Goal: Book appointment/travel/reservation

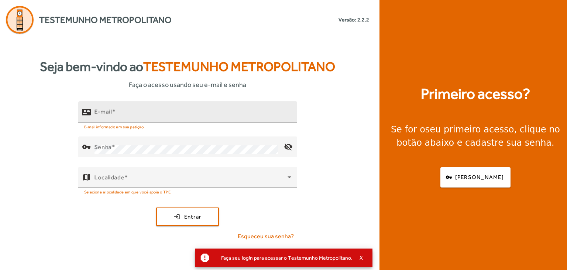
click at [148, 115] on input "E-mail" at bounding box center [193, 114] width 197 height 9
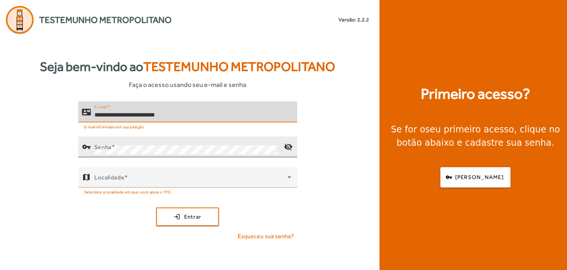
type input "**********"
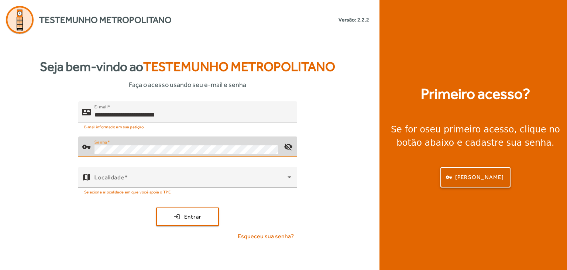
click at [382, 178] on span "[PERSON_NAME]" at bounding box center [479, 177] width 49 height 8
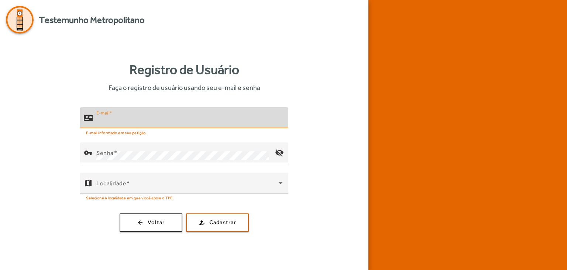
click at [171, 116] on input "E-mail" at bounding box center [189, 120] width 186 height 9
type input "*"
click at [120, 119] on input "**********" at bounding box center [189, 120] width 186 height 9
click at [146, 121] on input "**********" at bounding box center [189, 120] width 186 height 9
type input "**********"
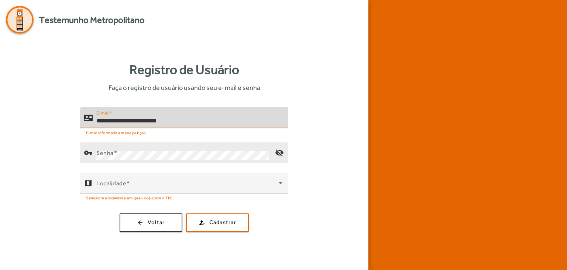
click at [112, 155] on mat-label "Senha" at bounding box center [104, 152] width 17 height 7
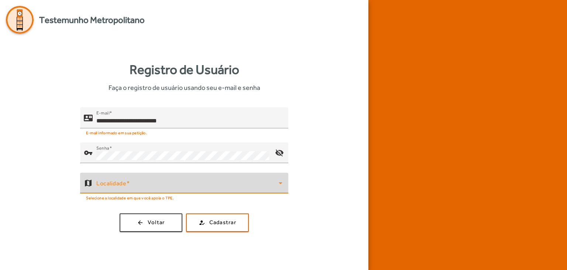
click at [283, 185] on icon at bounding box center [280, 182] width 9 height 9
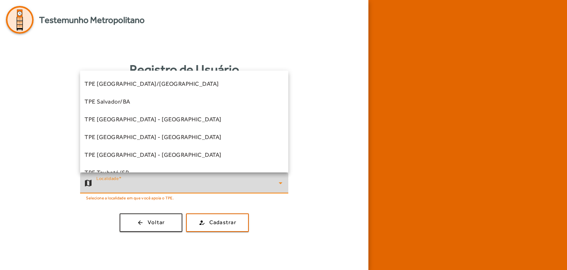
scroll to position [205, 0]
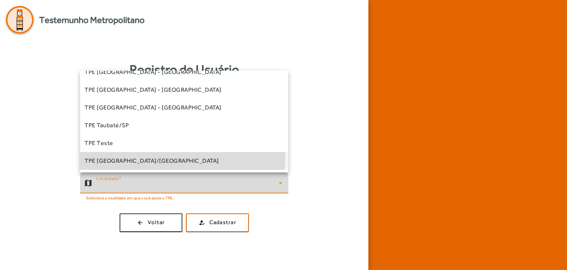
click at [156, 156] on mat-option "TPE [GEOGRAPHIC_DATA]/[GEOGRAPHIC_DATA]" at bounding box center [184, 161] width 208 height 18
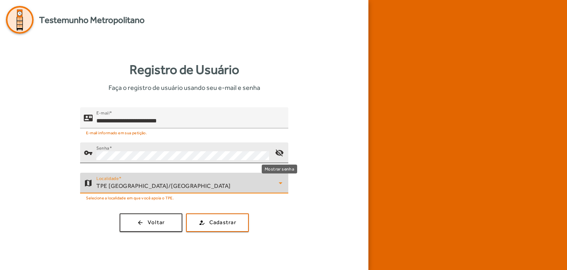
click at [280, 153] on mat-icon "visibility_off" at bounding box center [280, 153] width 18 height 18
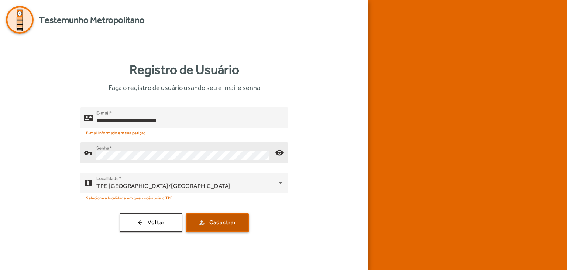
click at [196, 216] on span "submit" at bounding box center [217, 222] width 61 height 18
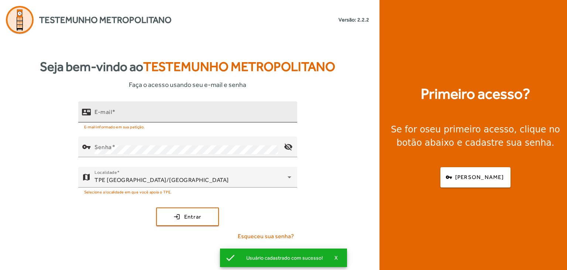
click at [138, 110] on input "E-mail" at bounding box center [193, 114] width 197 height 9
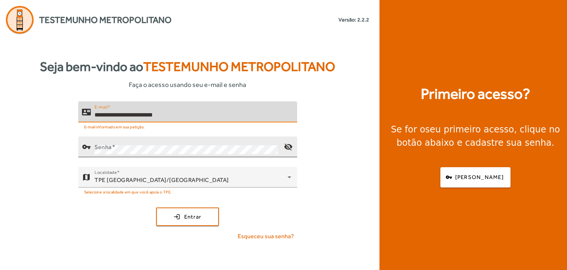
click at [137, 138] on div "Senha" at bounding box center [187, 146] width 184 height 21
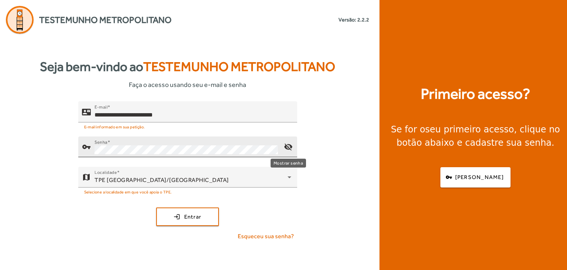
click at [290, 149] on mat-icon "visibility_off" at bounding box center [288, 147] width 18 height 18
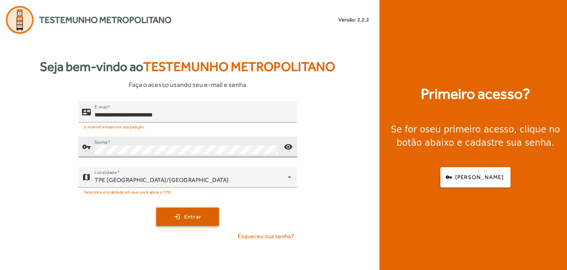
click at [188, 216] on span "Entrar" at bounding box center [192, 216] width 17 height 8
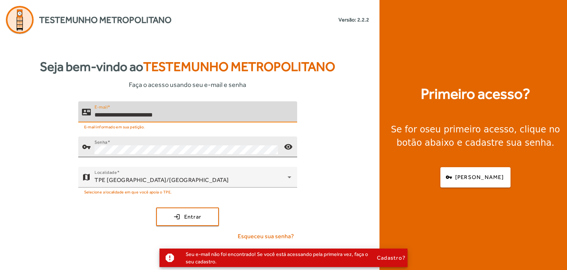
click at [130, 114] on input "**********" at bounding box center [193, 114] width 197 height 9
type input "**********"
click at [177, 218] on span "submit" at bounding box center [187, 217] width 61 height 18
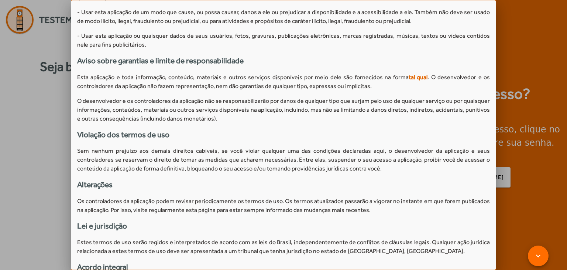
scroll to position [395, 0]
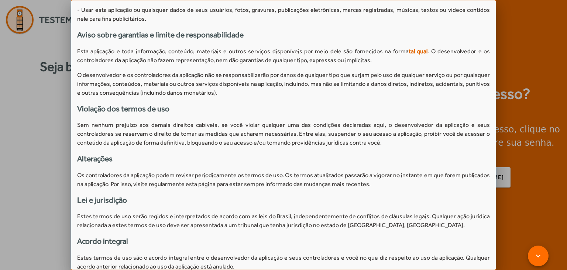
drag, startPoint x: 489, startPoint y: 184, endPoint x: 494, endPoint y: 188, distance: 5.8
click at [382, 188] on div "Termo de privacidade Sejam bem-vindos! O objetivo desta aplicação é providencia…" at bounding box center [283, 135] width 425 height 270
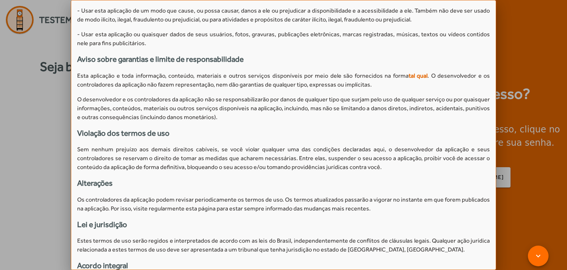
drag, startPoint x: 521, startPoint y: 181, endPoint x: 508, endPoint y: 239, distance: 59.4
click at [382, 239] on div at bounding box center [283, 135] width 567 height 270
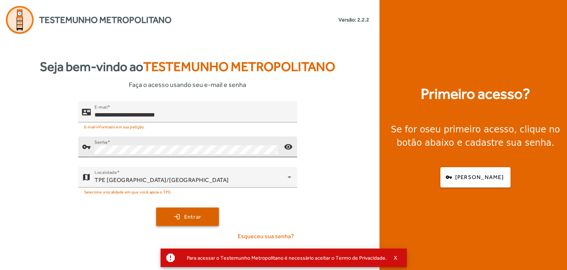
click at [196, 217] on span "Entrar" at bounding box center [192, 216] width 17 height 8
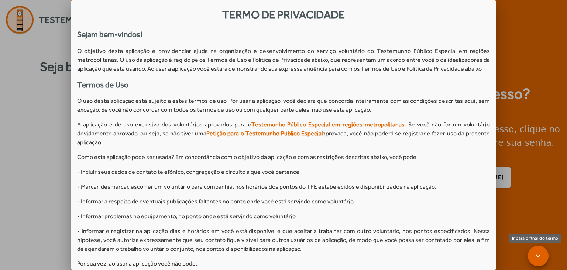
click at [382, 257] on span at bounding box center [539, 256] width 18 height 18
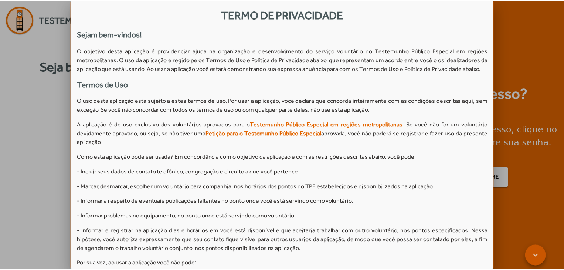
scroll to position [658, 0]
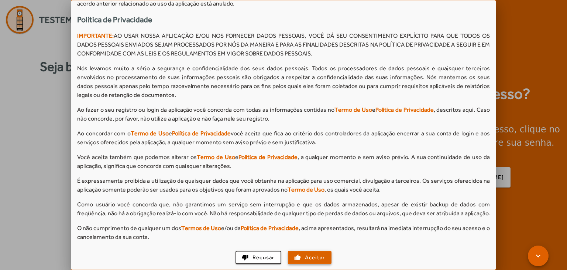
click at [322, 257] on span "Aceitar" at bounding box center [315, 257] width 20 height 8
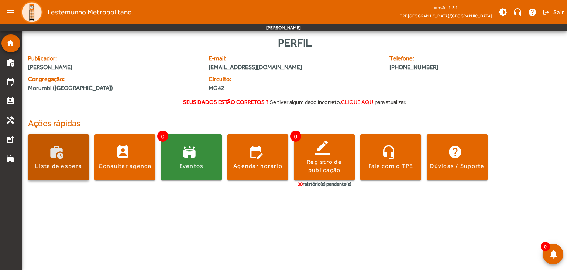
click at [60, 167] on div "Lista de espera" at bounding box center [58, 166] width 47 height 8
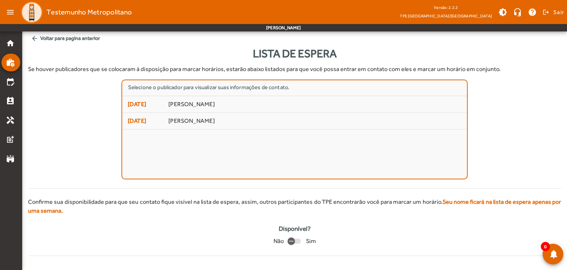
click at [382, 202] on strong "Seu nome ficará na lista de espera apenas por uma semana." at bounding box center [294, 206] width 533 height 16
click at [382, 201] on strong "Seu nome ficará na lista de espera apenas por uma semana." at bounding box center [294, 206] width 533 height 16
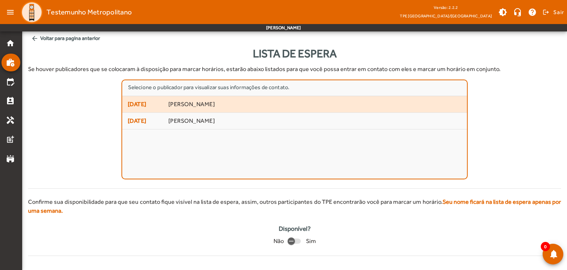
click at [163, 105] on span "[DATE] [PERSON_NAME]" at bounding box center [295, 104] width 334 height 9
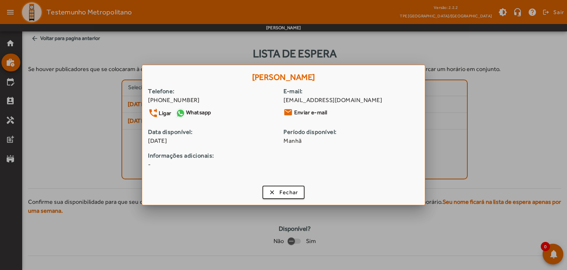
click at [113, 102] on div at bounding box center [283, 135] width 567 height 270
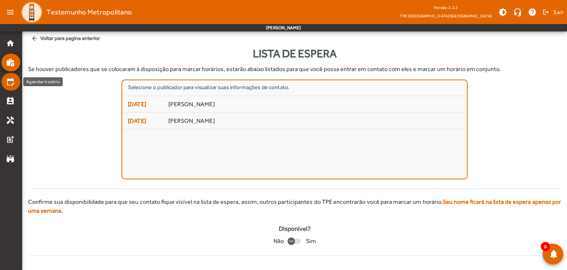
click at [12, 84] on mat-icon "edit_calendar" at bounding box center [10, 81] width 9 height 9
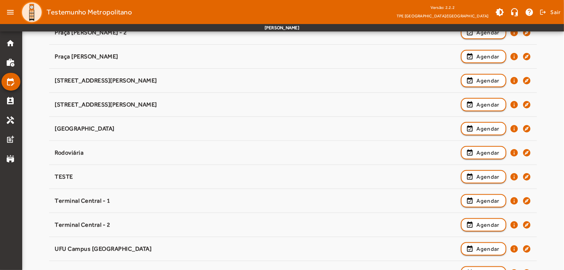
scroll to position [213, 0]
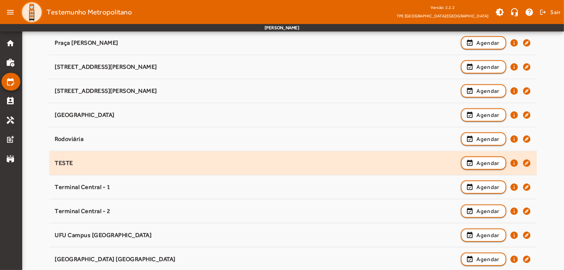
click at [117, 159] on div "TESTE" at bounding box center [256, 163] width 402 height 8
click at [382, 163] on span "Agendar" at bounding box center [487, 162] width 23 height 9
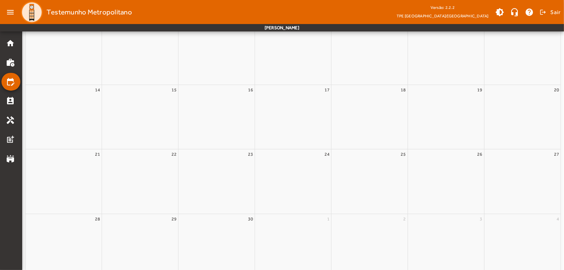
scroll to position [0, 0]
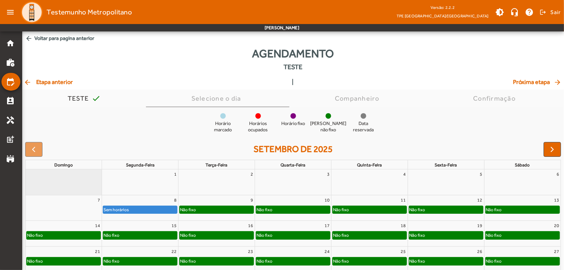
click at [220, 198] on div "9" at bounding box center [216, 200] width 76 height 10
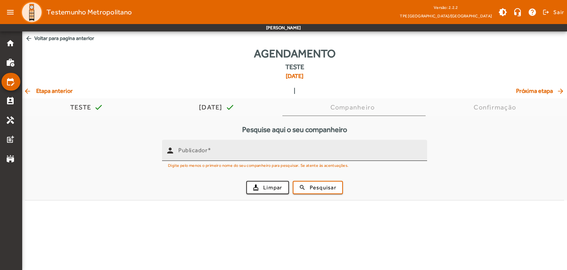
click at [175, 152] on div "person" at bounding box center [170, 150] width 16 height 16
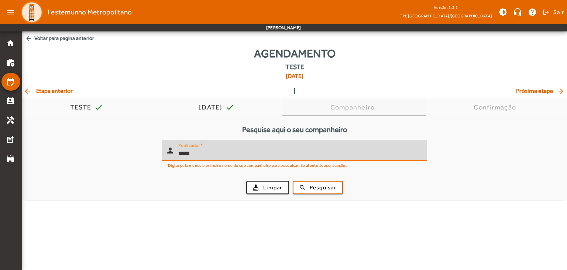
type input "*****"
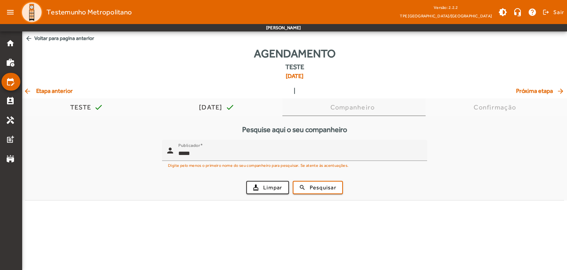
click at [295, 108] on div "Companheiro" at bounding box center [355, 107] width 144 height 18
click at [304, 188] on span "submit" at bounding box center [318, 187] width 49 height 18
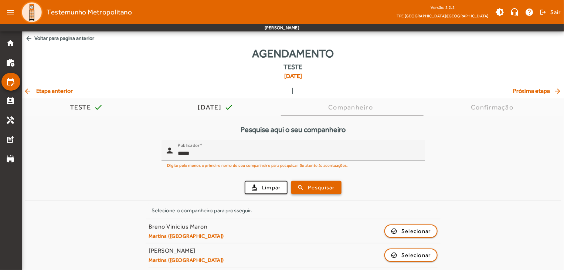
scroll to position [3, 0]
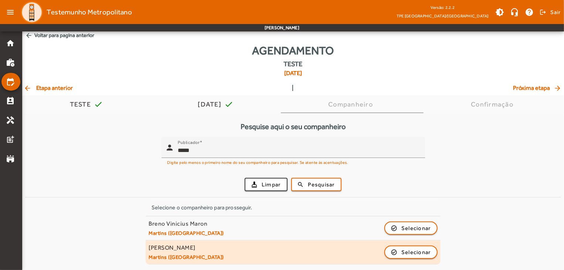
click at [201, 247] on div "[PERSON_NAME]" at bounding box center [185, 248] width 75 height 8
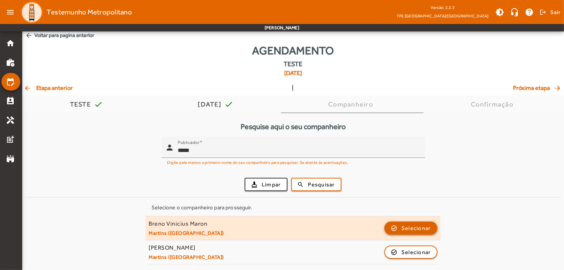
drag, startPoint x: 201, startPoint y: 247, endPoint x: 389, endPoint y: 230, distance: 189.1
click at [382, 230] on mat-list "Selecione o companheiro para prosseguir. Breno [PERSON_NAME] ([GEOGRAPHIC_DATA]…" at bounding box center [293, 232] width 295 height 64
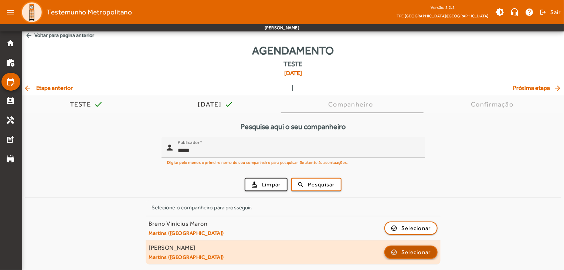
click at [382, 253] on span "Selecionar" at bounding box center [416, 251] width 30 height 9
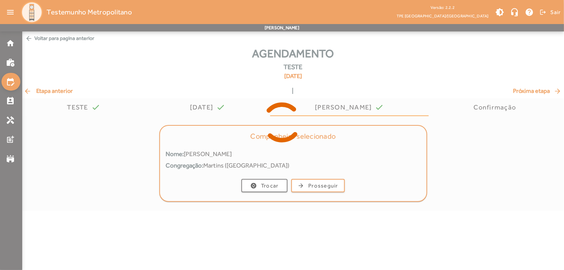
scroll to position [0, 0]
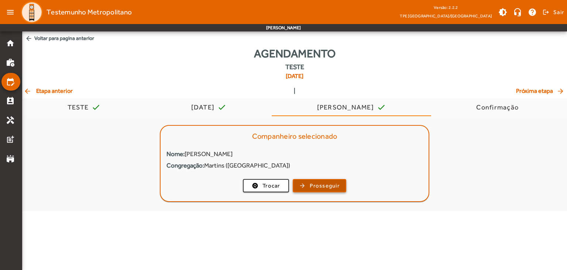
click at [320, 185] on span "Prosseguir" at bounding box center [325, 185] width 30 height 8
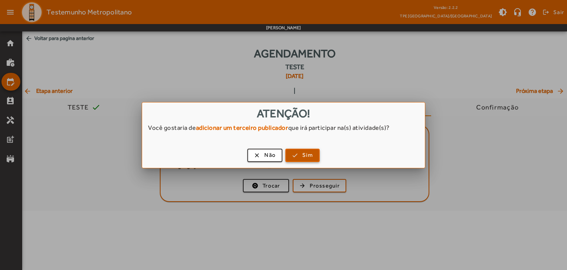
click at [301, 158] on span "button" at bounding box center [302, 155] width 33 height 18
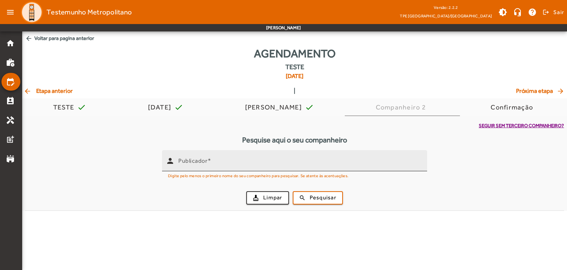
click at [183, 163] on mat-label "Publicador" at bounding box center [192, 160] width 29 height 7
click at [183, 163] on input "Publicador" at bounding box center [299, 163] width 243 height 9
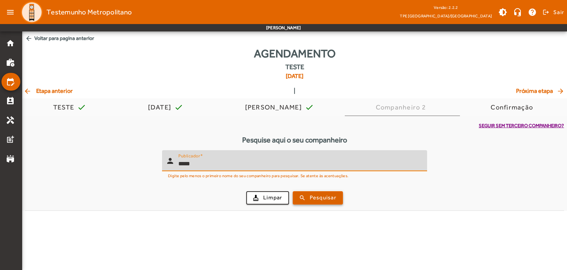
type input "*****"
click at [321, 197] on span "Pesquisar" at bounding box center [323, 197] width 27 height 8
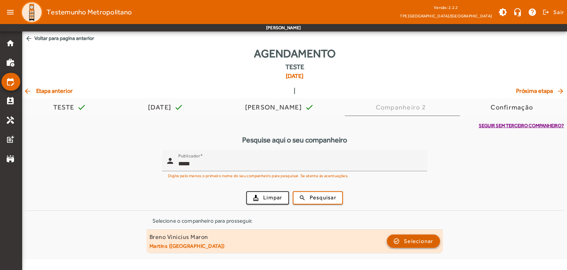
click at [382, 241] on span "Selecionar" at bounding box center [419, 240] width 30 height 9
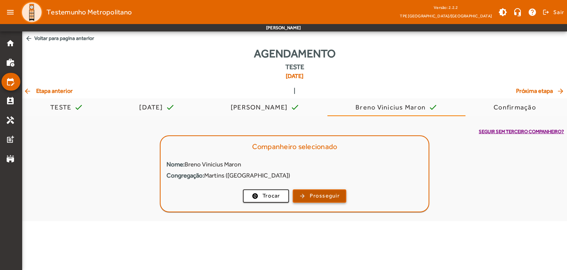
click at [313, 199] on span "Prosseguir" at bounding box center [325, 195] width 30 height 8
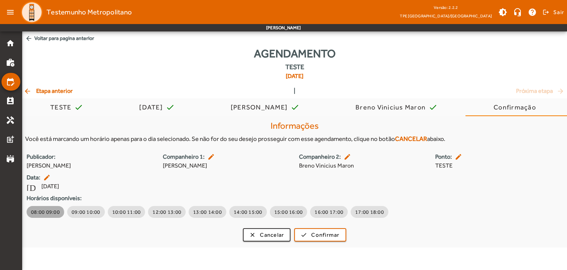
click at [41, 214] on span "08:00 09:00" at bounding box center [45, 211] width 29 height 7
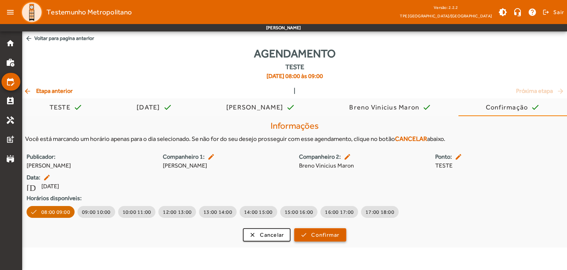
click at [315, 232] on span "Confirmar" at bounding box center [325, 234] width 28 height 8
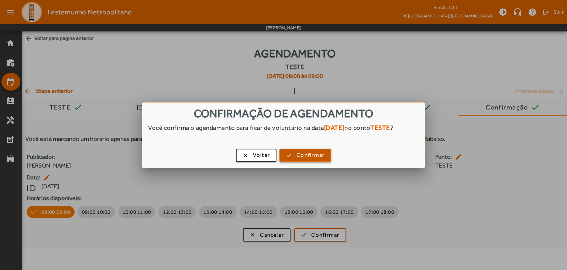
click at [298, 158] on span "Confirmar" at bounding box center [311, 155] width 28 height 8
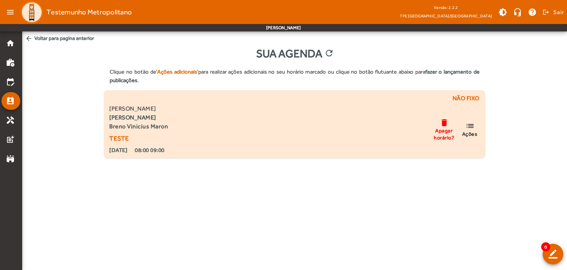
click at [382, 127] on span "Apagar horário?" at bounding box center [444, 133] width 22 height 13
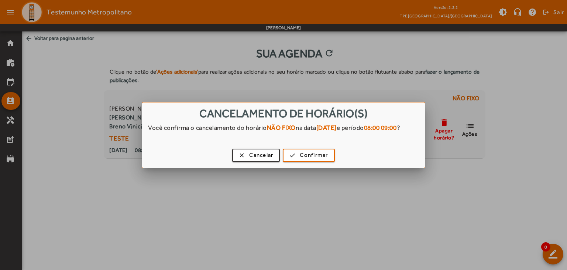
click at [248, 192] on div at bounding box center [283, 135] width 567 height 270
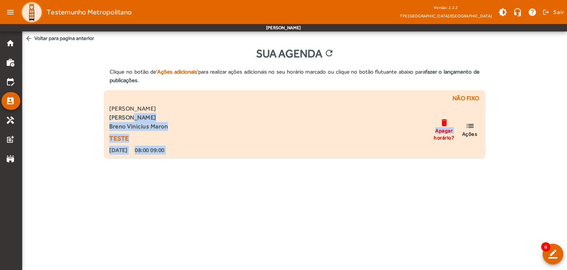
drag, startPoint x: 321, startPoint y: 195, endPoint x: 128, endPoint y: 113, distance: 209.3
click at [128, 113] on body "menu Testemunho Metropolitano Versão: 2.2.2 TPE Uberlândia/MG brightness_medium…" at bounding box center [283, 135] width 567 height 270
click at [382, 129] on mat-icon "list" at bounding box center [470, 125] width 9 height 9
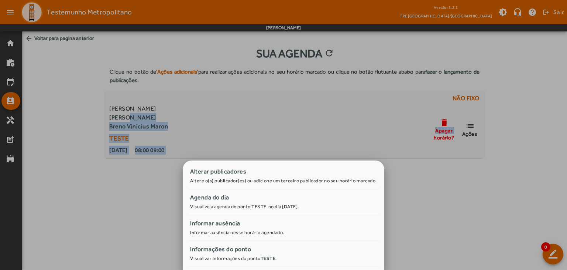
click at [165, 72] on div at bounding box center [283, 135] width 567 height 270
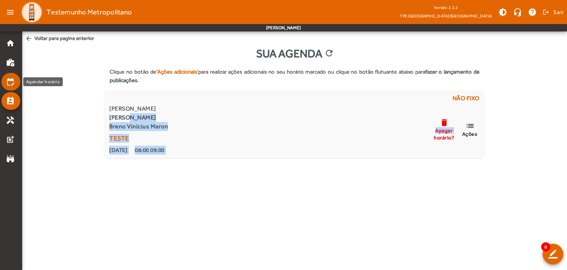
click at [10, 80] on mat-icon "edit_calendar" at bounding box center [10, 81] width 9 height 9
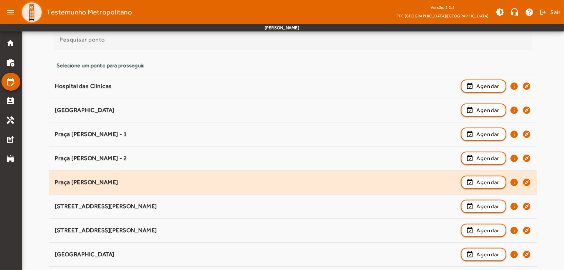
scroll to position [74, 0]
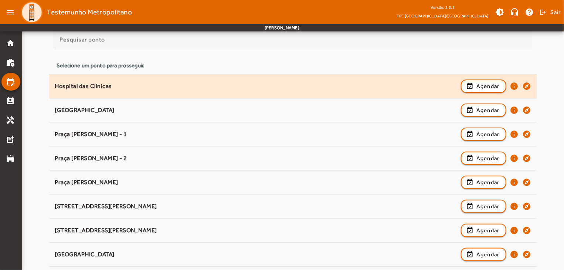
click at [100, 87] on div "Hospital das Clínicas" at bounding box center [256, 86] width 402 height 8
click at [382, 87] on span "Agendar" at bounding box center [487, 86] width 23 height 9
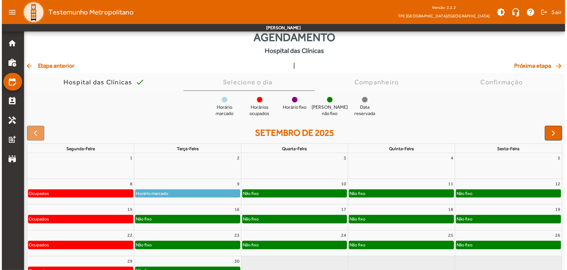
scroll to position [0, 0]
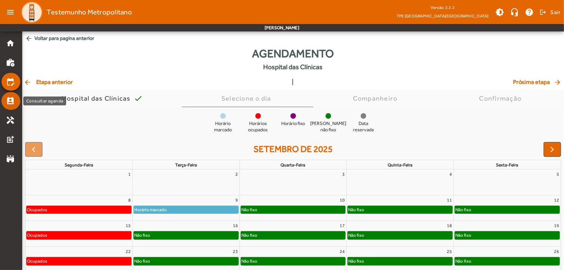
click at [16, 102] on link "perm_contact_calendar" at bounding box center [13, 100] width 14 height 9
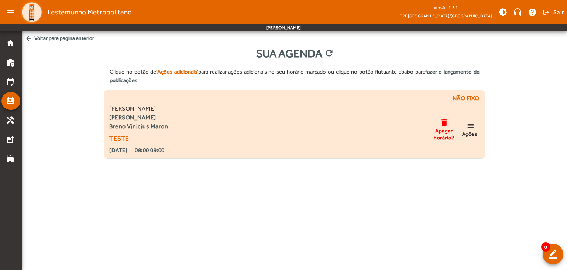
click at [382, 129] on mat-icon "list" at bounding box center [470, 125] width 9 height 9
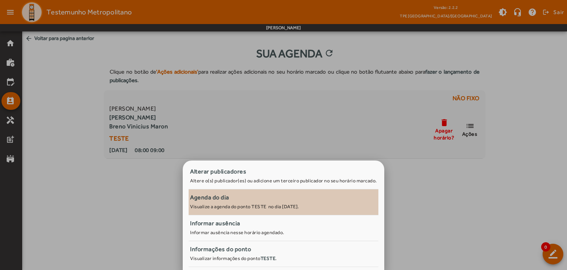
click at [245, 203] on span "Agenda do dia Visualize a agenda do ponto TESTE no dia [DATE]." at bounding box center [283, 201] width 187 height 17
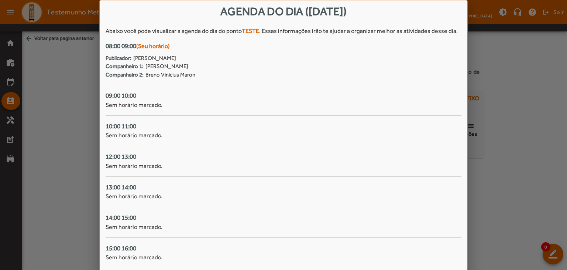
drag, startPoint x: 145, startPoint y: 237, endPoint x: 255, endPoint y: 193, distance: 118.3
click at [255, 193] on div "Abaixo você pode visualizar a agenda do dia do ponto TESTE . Essas informações …" at bounding box center [284, 175] width 356 height 296
click at [26, 35] on div at bounding box center [283, 135] width 567 height 270
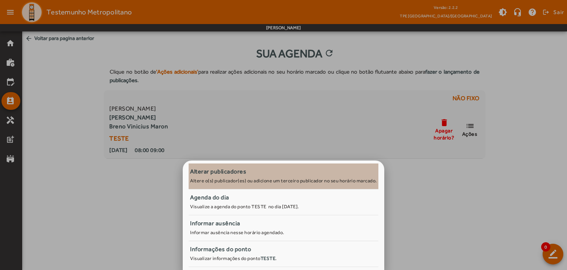
click at [226, 176] on span "Alterar publicadores Altere o(s) publicador(es) ou adicione um terceiro publica…" at bounding box center [283, 175] width 187 height 17
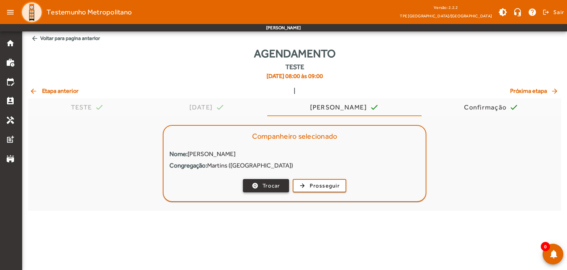
click at [267, 184] on span "Trocar" at bounding box center [272, 185] width 18 height 8
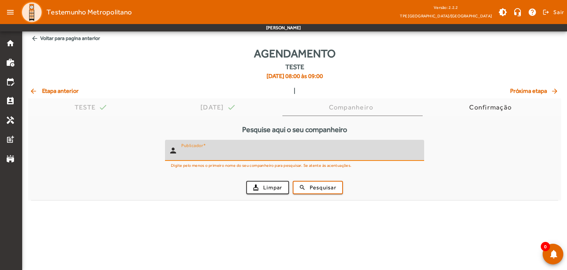
click at [186, 154] on input "Publicador" at bounding box center [299, 153] width 237 height 9
click at [319, 187] on span "Pesquisar" at bounding box center [323, 187] width 27 height 8
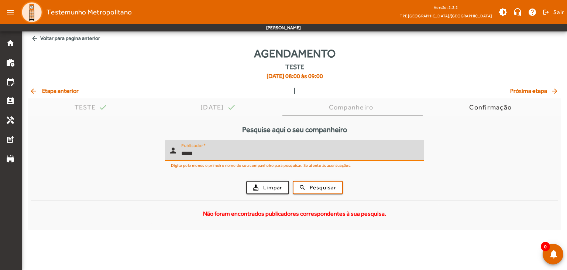
click at [195, 151] on input "*****" at bounding box center [299, 153] width 237 height 9
type input "*****"
click at [308, 185] on span "submit" at bounding box center [318, 187] width 49 height 18
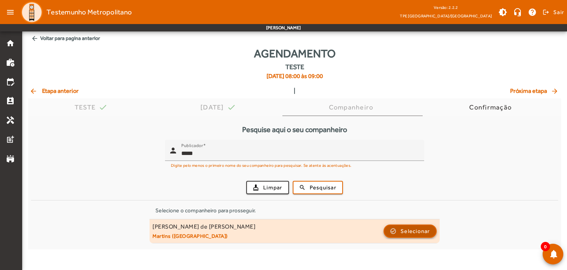
click at [382, 226] on span "Selecionar" at bounding box center [416, 230] width 30 height 9
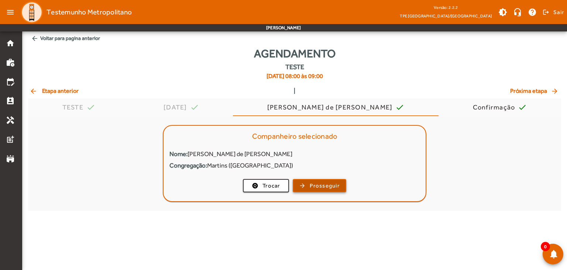
click at [323, 188] on span "Prosseguir" at bounding box center [325, 185] width 30 height 8
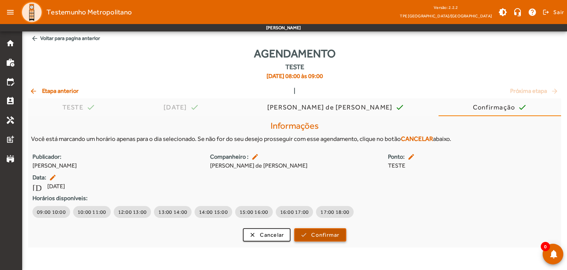
click at [329, 235] on span "Confirmar" at bounding box center [325, 234] width 28 height 8
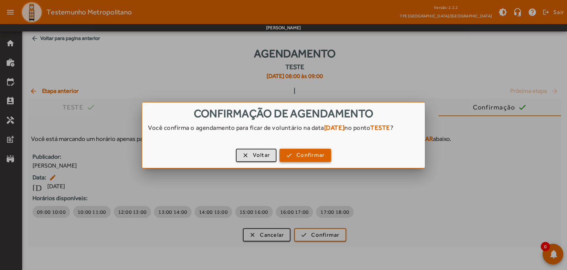
click at [305, 155] on span "Confirmar" at bounding box center [311, 155] width 28 height 8
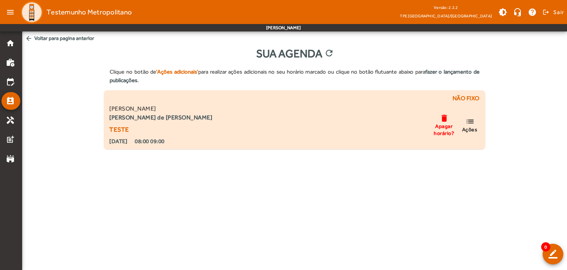
click at [382, 123] on mat-icon "list" at bounding box center [470, 121] width 9 height 9
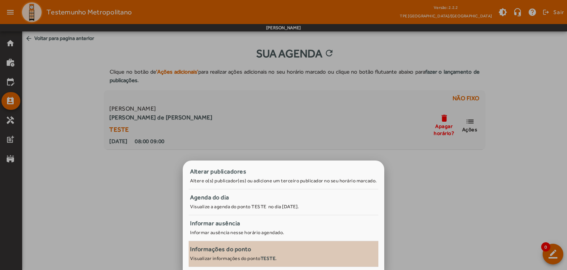
click at [249, 256] on small "Visualizar informações do ponto TESTE ." at bounding box center [233, 258] width 87 height 6
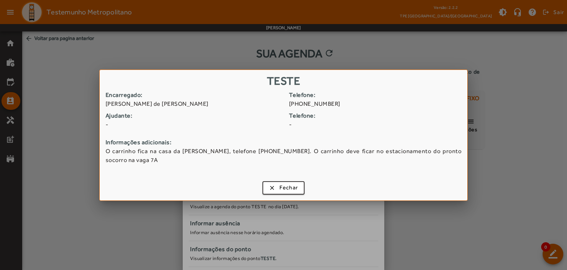
click at [199, 153] on span "O carrinho fica na casa da [PERSON_NAME], telefone [PHONE_NUMBER]. O carrinho d…" at bounding box center [284, 156] width 356 height 18
click at [271, 188] on span "button" at bounding box center [283, 188] width 41 height 18
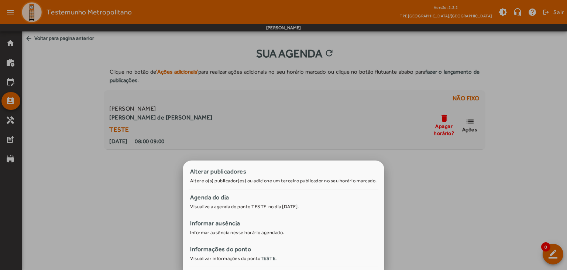
click at [382, 122] on div at bounding box center [283, 135] width 567 height 270
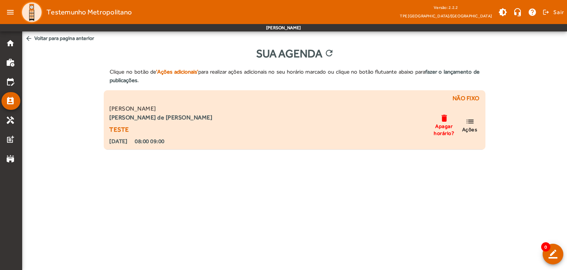
click at [382, 122] on mat-icon "list" at bounding box center [470, 121] width 9 height 9
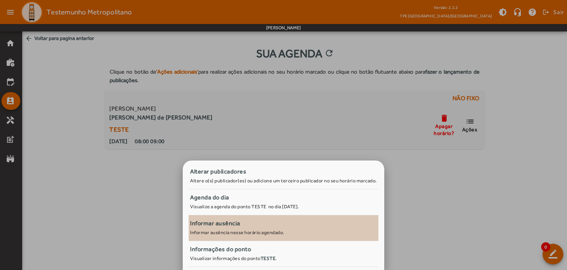
click at [233, 223] on div "Informar ausência" at bounding box center [283, 223] width 187 height 9
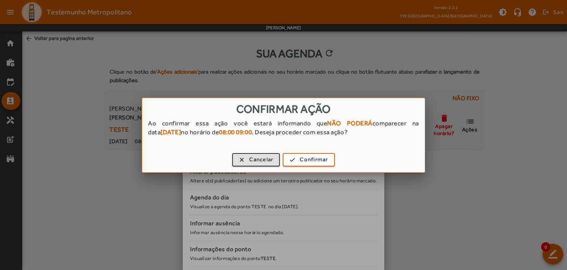
click at [215, 223] on div at bounding box center [283, 135] width 567 height 270
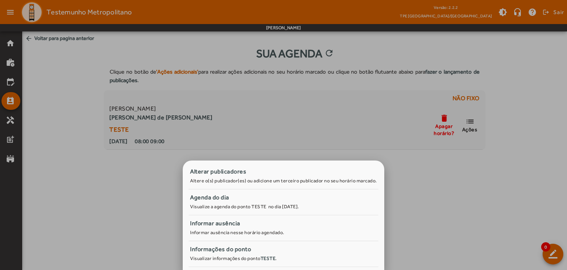
click at [13, 121] on div at bounding box center [283, 135] width 567 height 270
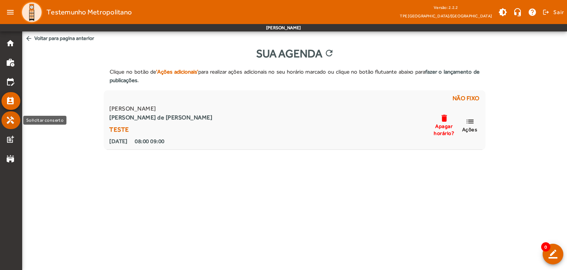
click at [13, 121] on mat-icon "handyman" at bounding box center [10, 120] width 9 height 9
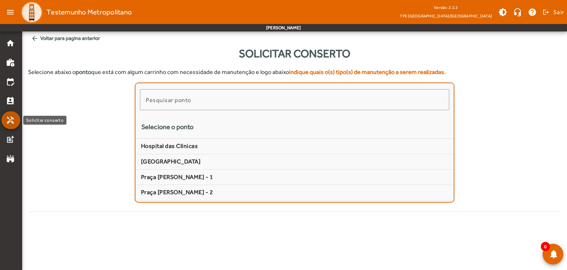
click at [17, 120] on link "handyman" at bounding box center [13, 120] width 14 height 9
click at [13, 119] on mat-icon "handyman" at bounding box center [10, 120] width 9 height 9
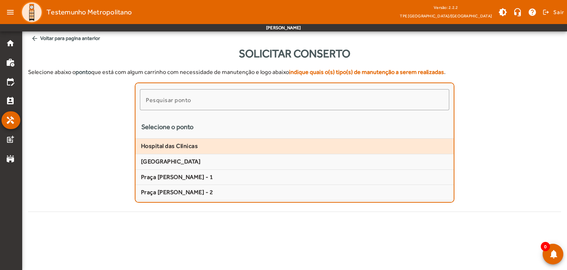
click at [188, 147] on span "Hospital das Clínicas" at bounding box center [294, 146] width 307 height 8
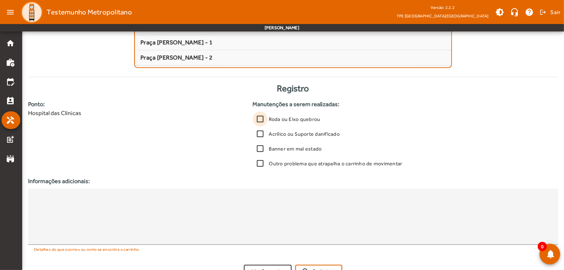
scroll to position [148, 0]
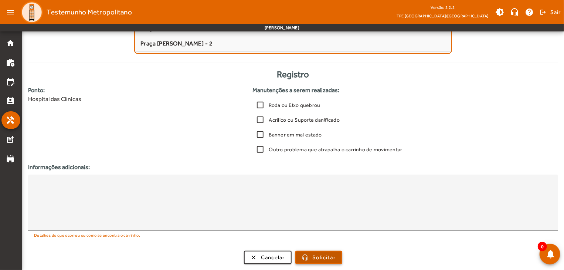
click at [330, 258] on span "Solicitar" at bounding box center [323, 257] width 23 height 8
click at [318, 257] on span "Solicitar" at bounding box center [323, 257] width 23 height 8
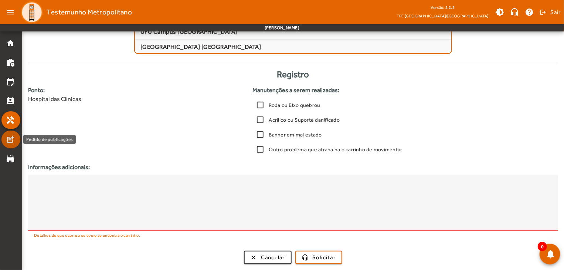
click at [14, 138] on mat-icon "post_add" at bounding box center [10, 139] width 9 height 9
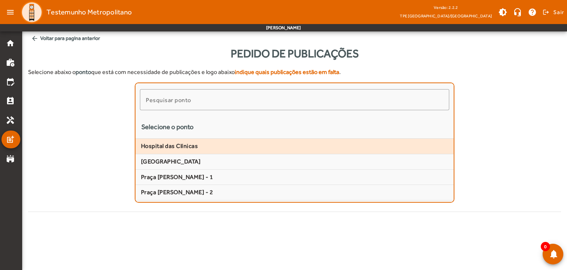
click at [189, 150] on mat-list-item "Hospital das Clínicas" at bounding box center [295, 146] width 318 height 16
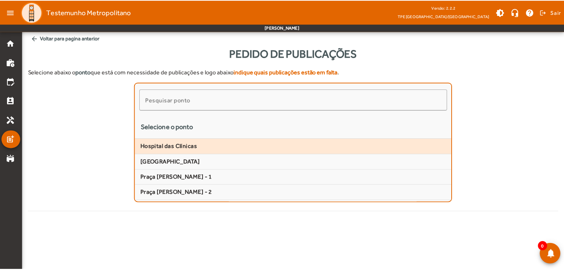
scroll to position [19, 0]
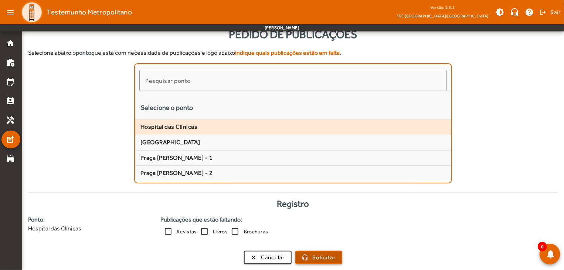
click at [328, 256] on span "Solicitar" at bounding box center [323, 257] width 23 height 8
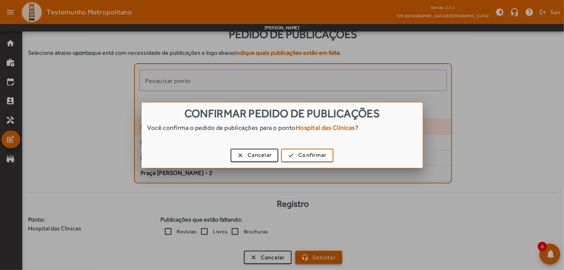
scroll to position [0, 0]
click at [304, 153] on span "Confirmar" at bounding box center [312, 155] width 28 height 8
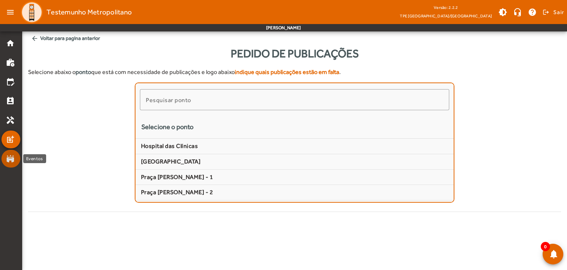
click at [11, 157] on mat-icon "stadium" at bounding box center [10, 158] width 9 height 9
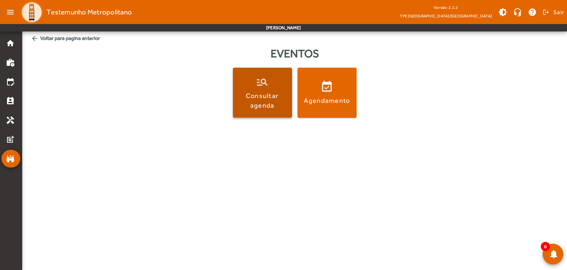
click at [261, 95] on div "Consultar agenda" at bounding box center [263, 100] width 56 height 18
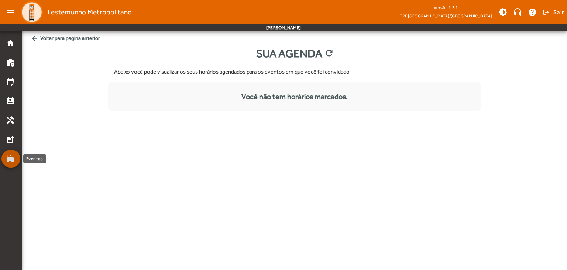
click at [6, 161] on mat-icon "stadium" at bounding box center [10, 158] width 9 height 9
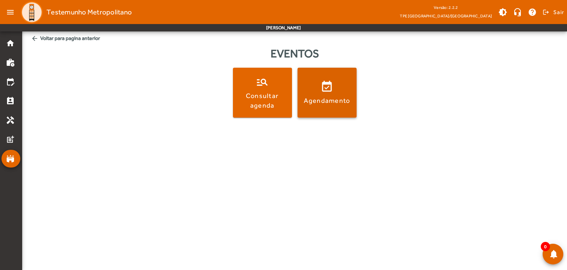
click at [326, 104] on div "Agendamento" at bounding box center [327, 100] width 47 height 9
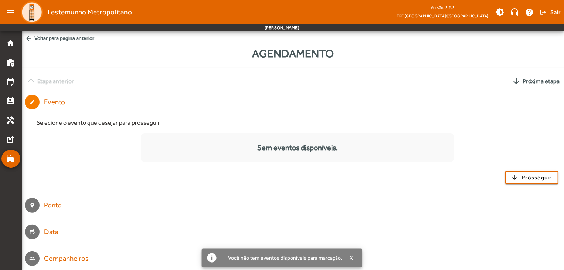
scroll to position [28, 0]
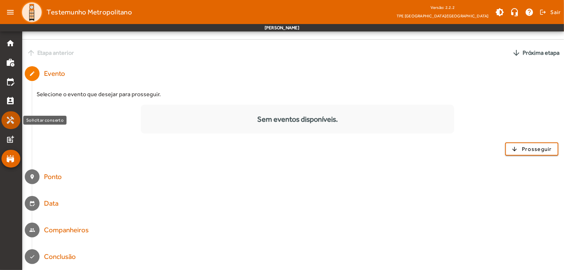
click at [11, 120] on mat-icon "handyman" at bounding box center [10, 120] width 9 height 9
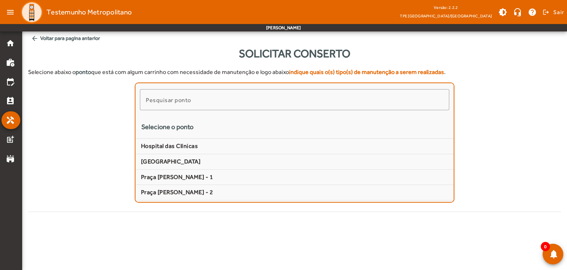
click at [56, 222] on body "menu Testemunho Metropolitano Versão: 2.2.2 TPE Uberlândia/MG brightness_medium…" at bounding box center [283, 135] width 567 height 270
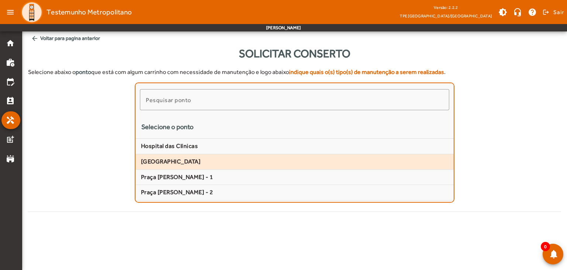
click at [180, 163] on span "[GEOGRAPHIC_DATA]" at bounding box center [294, 162] width 307 height 8
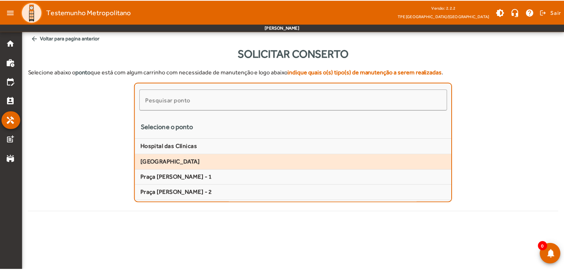
scroll to position [148, 0]
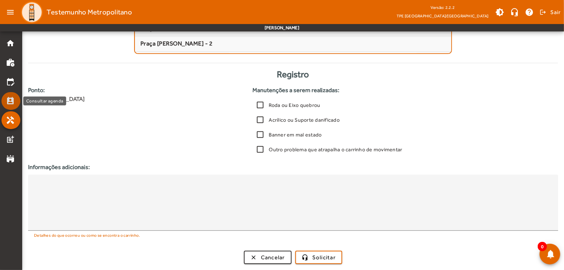
click at [15, 95] on mat-list-item "perm_contact_calendar" at bounding box center [10, 101] width 19 height 18
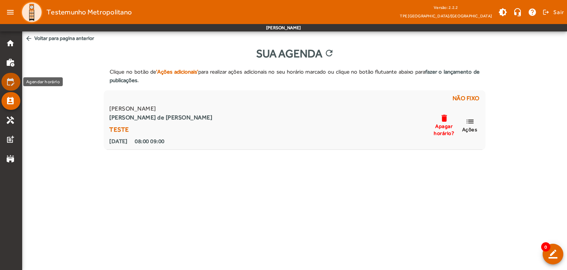
click at [14, 81] on mat-icon "edit_calendar" at bounding box center [10, 81] width 9 height 9
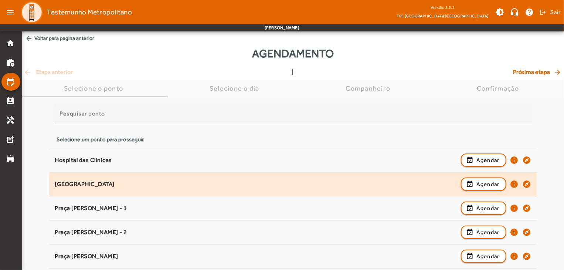
click at [79, 184] on div "[GEOGRAPHIC_DATA]" at bounding box center [256, 184] width 402 height 8
click at [76, 184] on div "[GEOGRAPHIC_DATA]" at bounding box center [256, 184] width 402 height 8
click at [77, 184] on div "[GEOGRAPHIC_DATA]" at bounding box center [256, 184] width 402 height 8
click at [382, 182] on span "Agendar" at bounding box center [487, 183] width 23 height 9
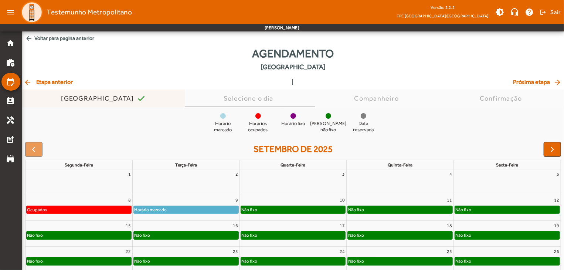
click at [102, 96] on div "[GEOGRAPHIC_DATA]" at bounding box center [99, 98] width 76 height 7
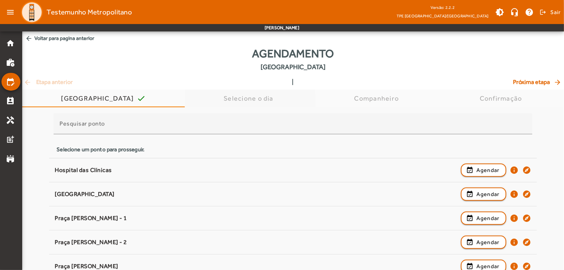
click at [234, 99] on div "Selecione o dia" at bounding box center [249, 98] width 53 height 7
click at [369, 96] on div "Companheiro" at bounding box center [378, 98] width 48 height 7
click at [382, 101] on div "Confirmação" at bounding box center [501, 98] width 45 height 7
click at [9, 158] on mat-icon "stadium" at bounding box center [10, 158] width 9 height 9
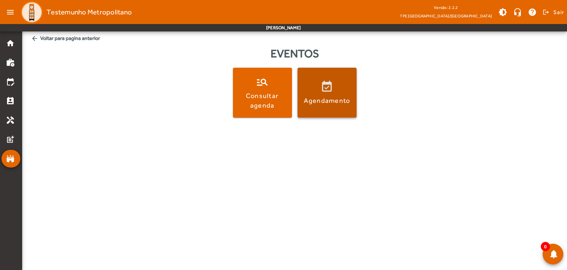
click at [314, 94] on span at bounding box center [327, 93] width 59 height 18
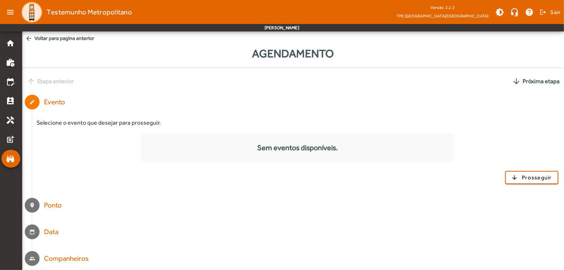
scroll to position [28, 0]
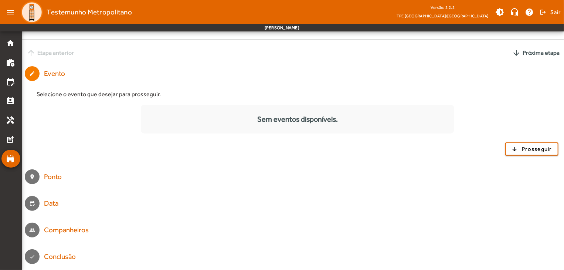
click at [48, 176] on div "Ponto" at bounding box center [53, 176] width 18 height 11
click at [32, 178] on mat-icon "location_on" at bounding box center [32, 177] width 6 height 6
click at [52, 205] on div "Data" at bounding box center [53, 203] width 18 height 11
click at [57, 228] on div "Companheiros" at bounding box center [66, 230] width 45 height 11
click at [32, 258] on mat-icon "done" at bounding box center [32, 256] width 6 height 6
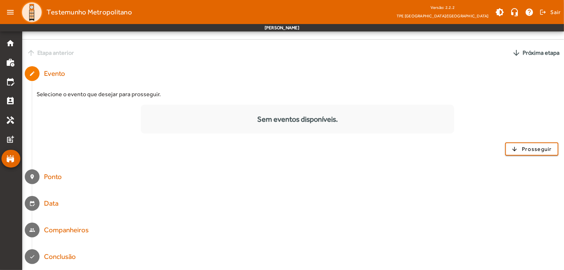
click at [291, 123] on div "Sem eventos disponíveis." at bounding box center [297, 118] width 313 height 11
click at [7, 44] on mat-icon "home" at bounding box center [10, 43] width 9 height 9
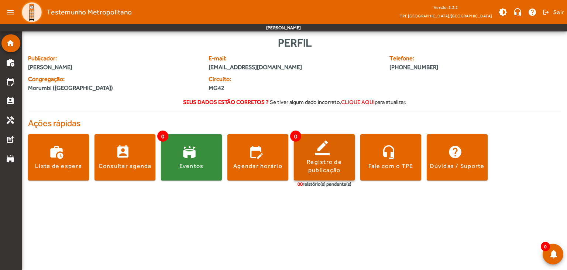
click at [322, 171] on div "Registro de publicação" at bounding box center [324, 166] width 61 height 17
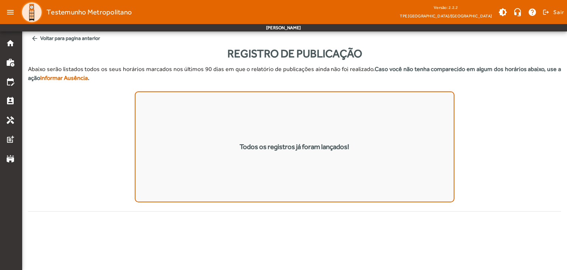
click at [265, 148] on div "Todos os registros já foram lançados!" at bounding box center [295, 146] width 110 height 11
click at [292, 153] on mat-list "Todos os registros já foram lançados!" at bounding box center [295, 146] width 320 height 111
click at [9, 42] on mat-icon "home" at bounding box center [10, 43] width 9 height 9
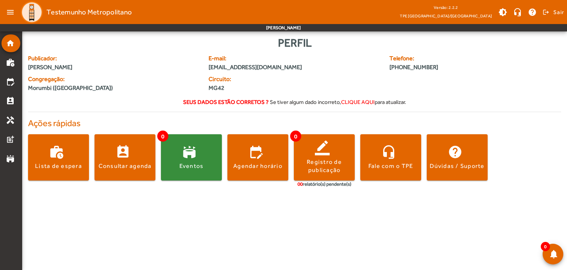
click at [232, 82] on span "Circuito:" at bounding box center [250, 79] width 82 height 9
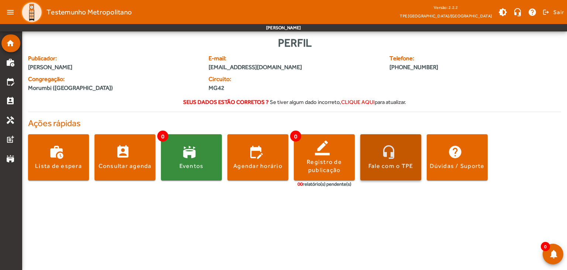
click at [382, 170] on div "Fale com o TPE" at bounding box center [391, 166] width 45 height 8
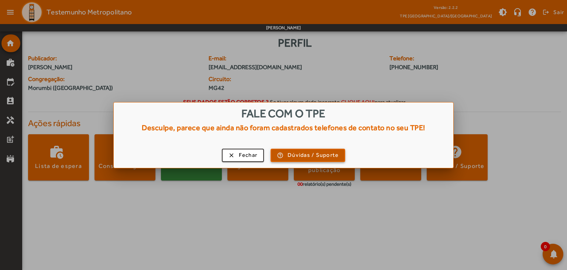
click at [303, 156] on span "Dúvidas / Suporte" at bounding box center [313, 155] width 51 height 8
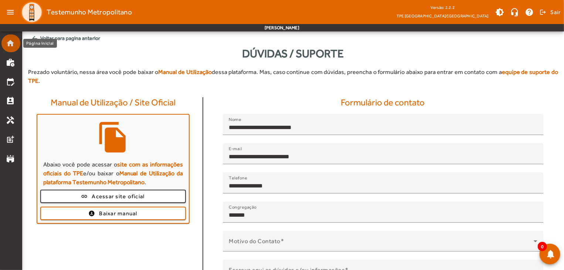
click at [11, 43] on mat-icon "home" at bounding box center [10, 43] width 9 height 9
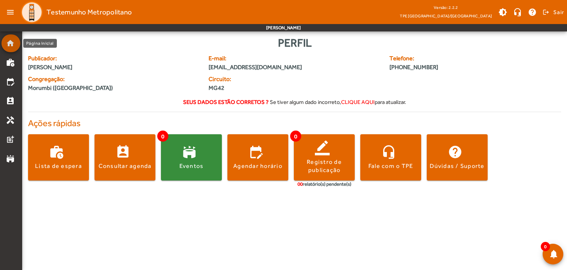
click at [7, 41] on mat-icon "home" at bounding box center [10, 43] width 9 height 9
